Goal: Information Seeking & Learning: Learn about a topic

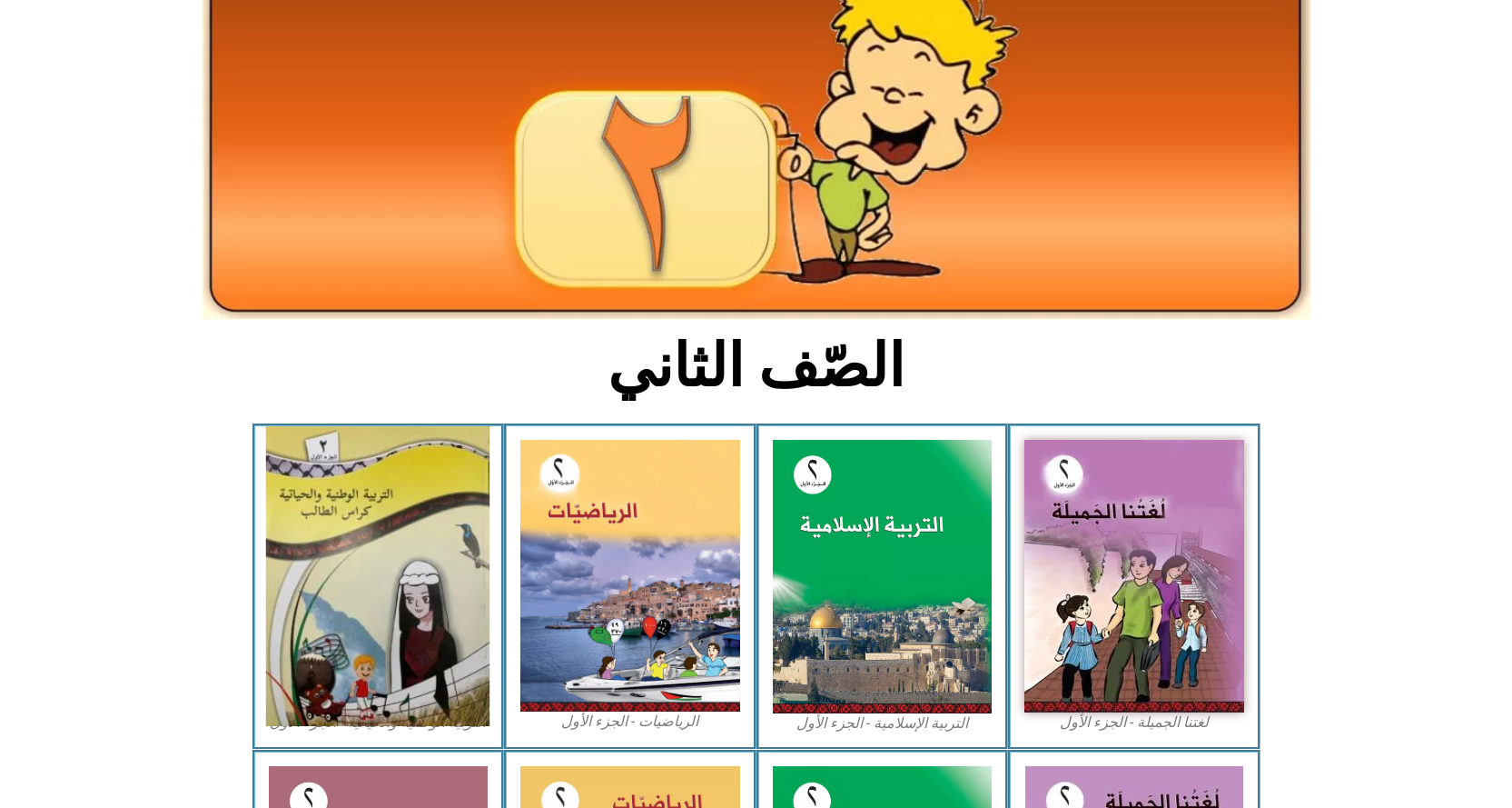
scroll to position [138, 0]
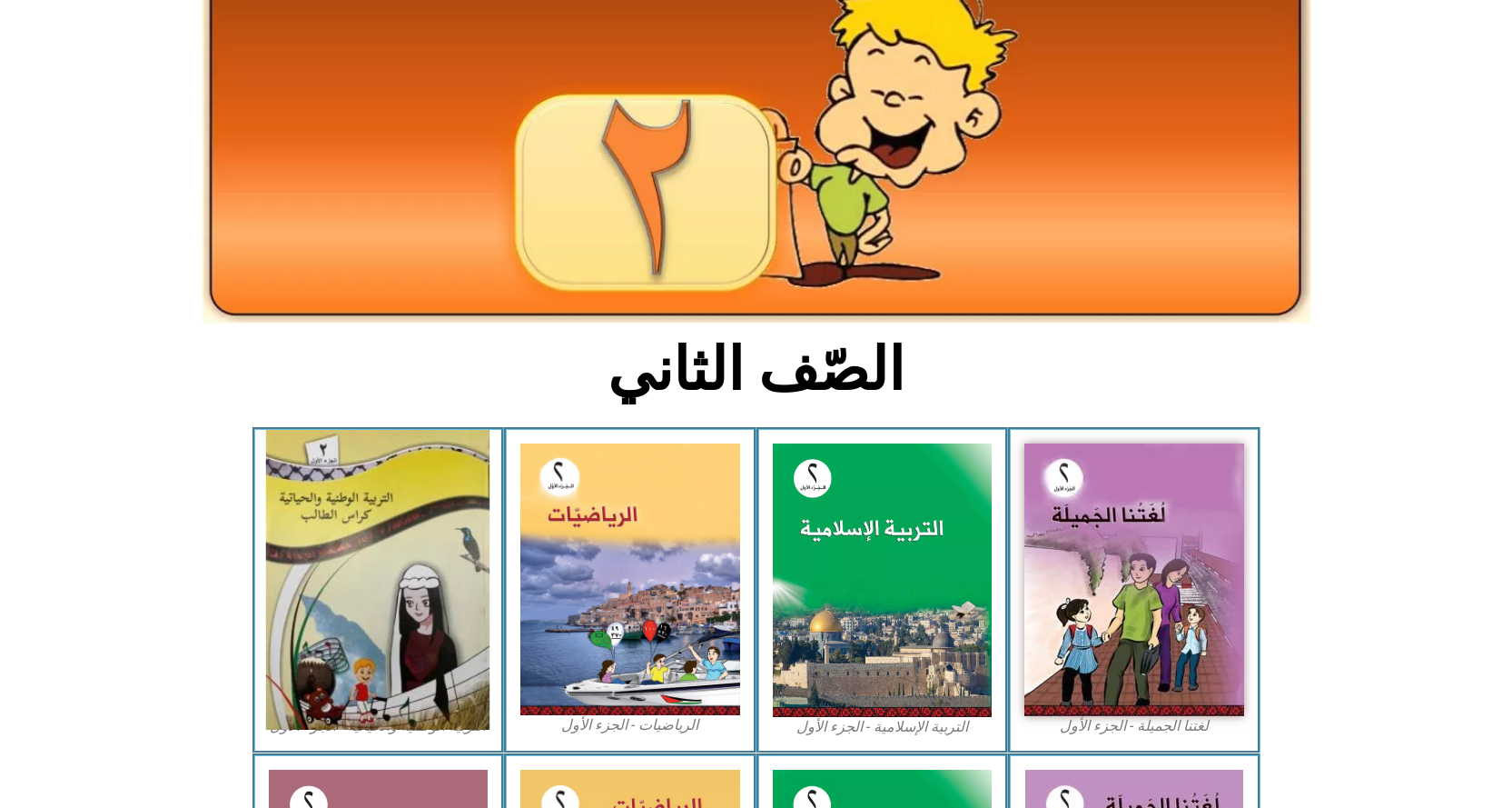
click at [368, 585] on img at bounding box center [378, 580] width 223 height 300
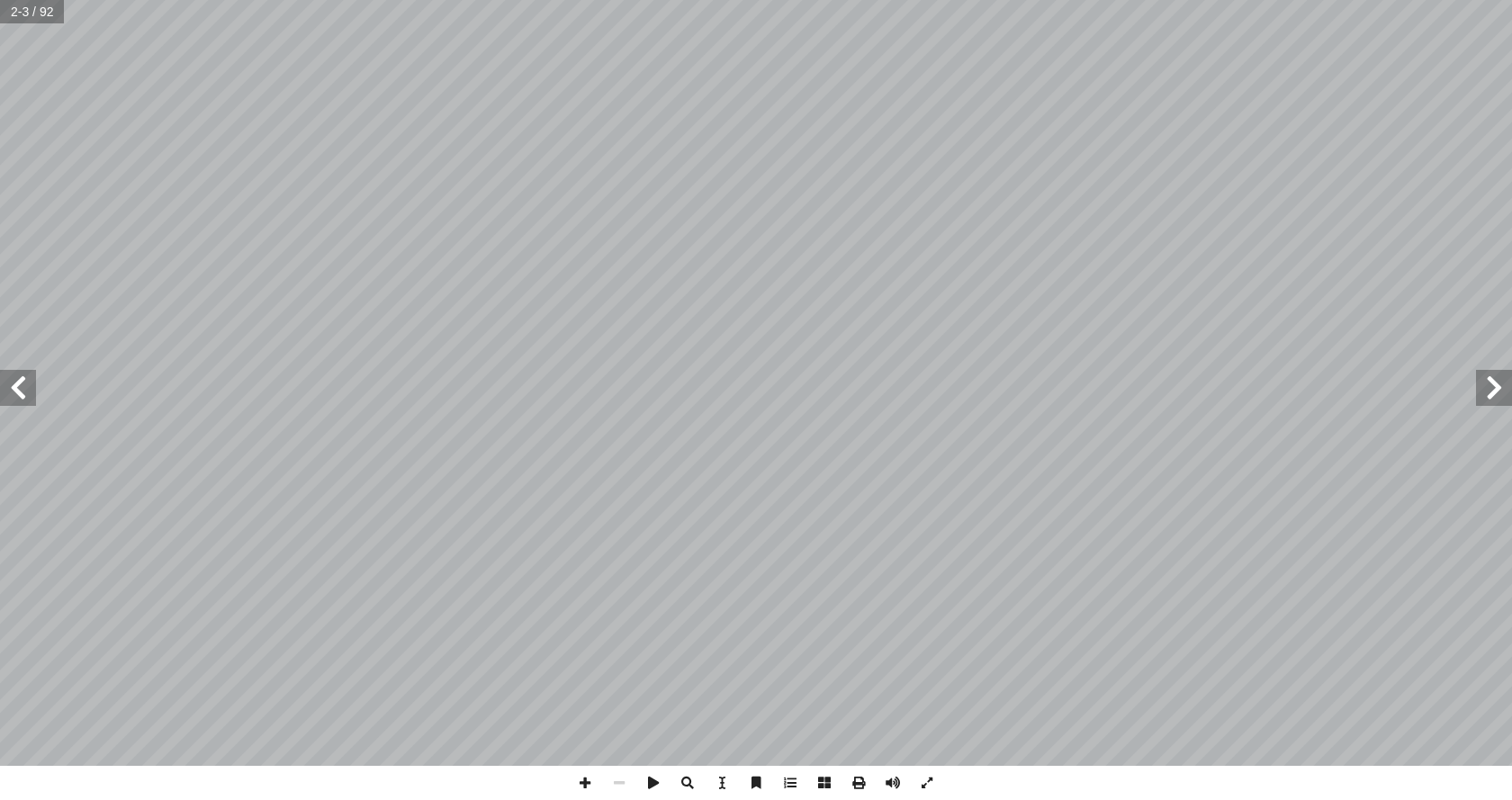
click at [1511, 790] on div "قررت وزارة التربية والتعليم في دولة [GEOGRAPHIC_DATA] [DATE] / ٠١7 ٢ من العام ا…" at bounding box center [756, 400] width 1512 height 800
click at [587, 775] on span at bounding box center [585, 783] width 34 height 34
click at [626, 782] on span at bounding box center [619, 783] width 34 height 34
click at [24, 382] on span at bounding box center [18, 388] width 36 height 36
